Goal: Transaction & Acquisition: Purchase product/service

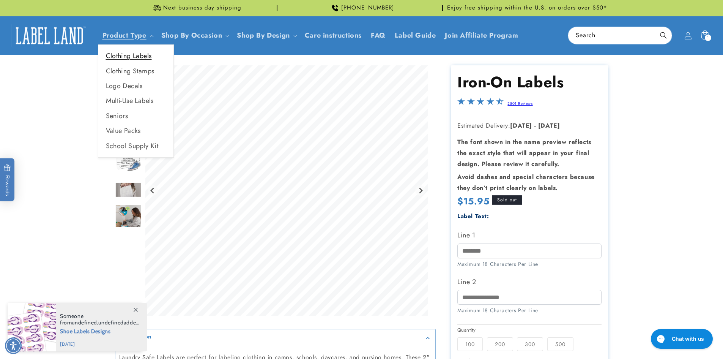
click at [132, 56] on link "Clothing Labels" at bounding box center [135, 56] width 75 height 15
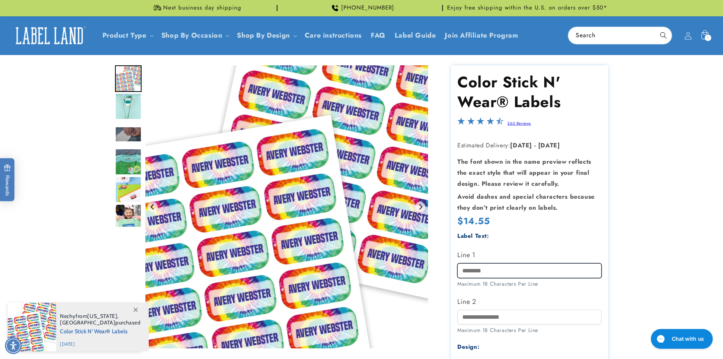
click at [476, 269] on input "Line 1" at bounding box center [529, 270] width 144 height 15
